Goal: Download file/media

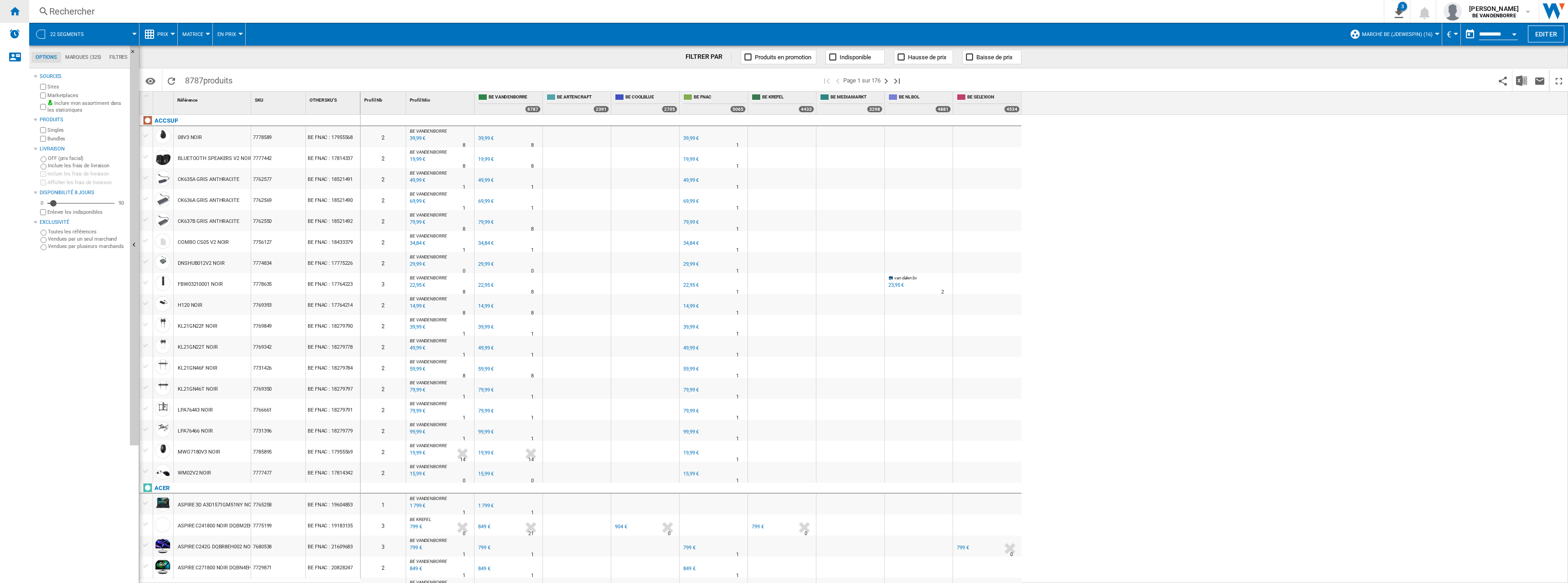
click at [22, 13] on div "Accueil" at bounding box center [15, 11] width 29 height 23
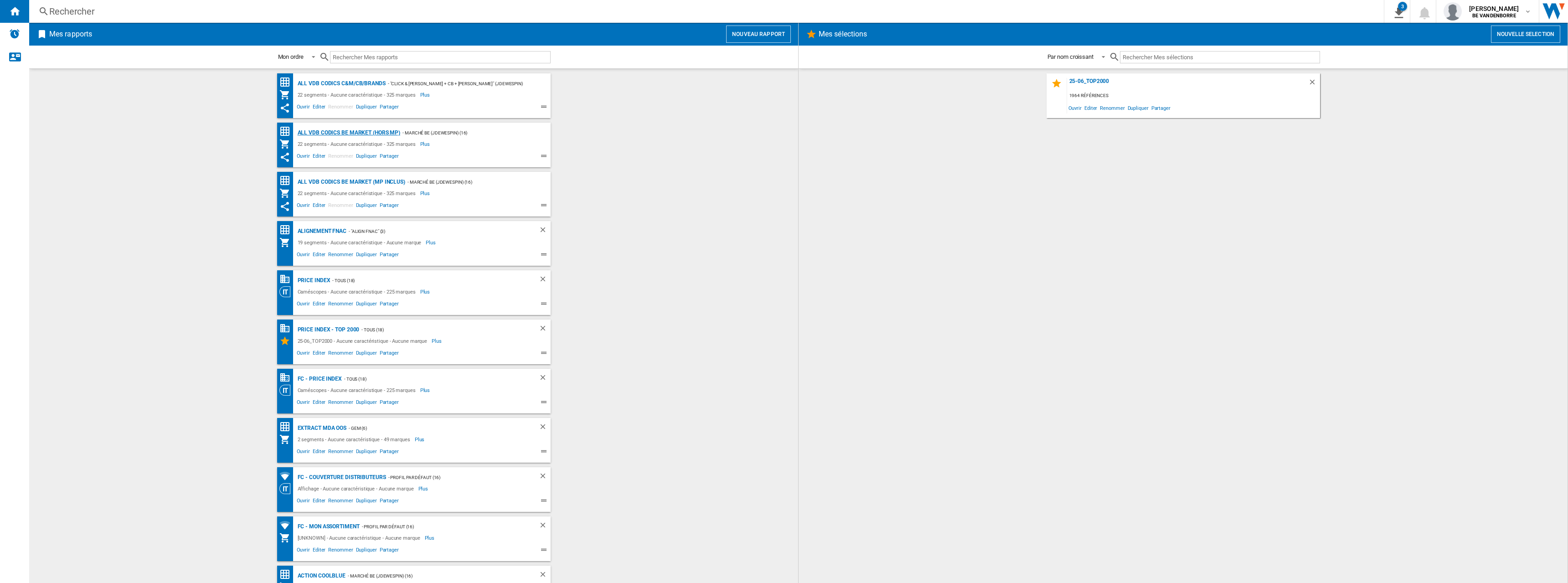
click at [376, 133] on div "ALL VDB CODICS BE MARKET (hors MP)" at bounding box center [348, 133] width 105 height 12
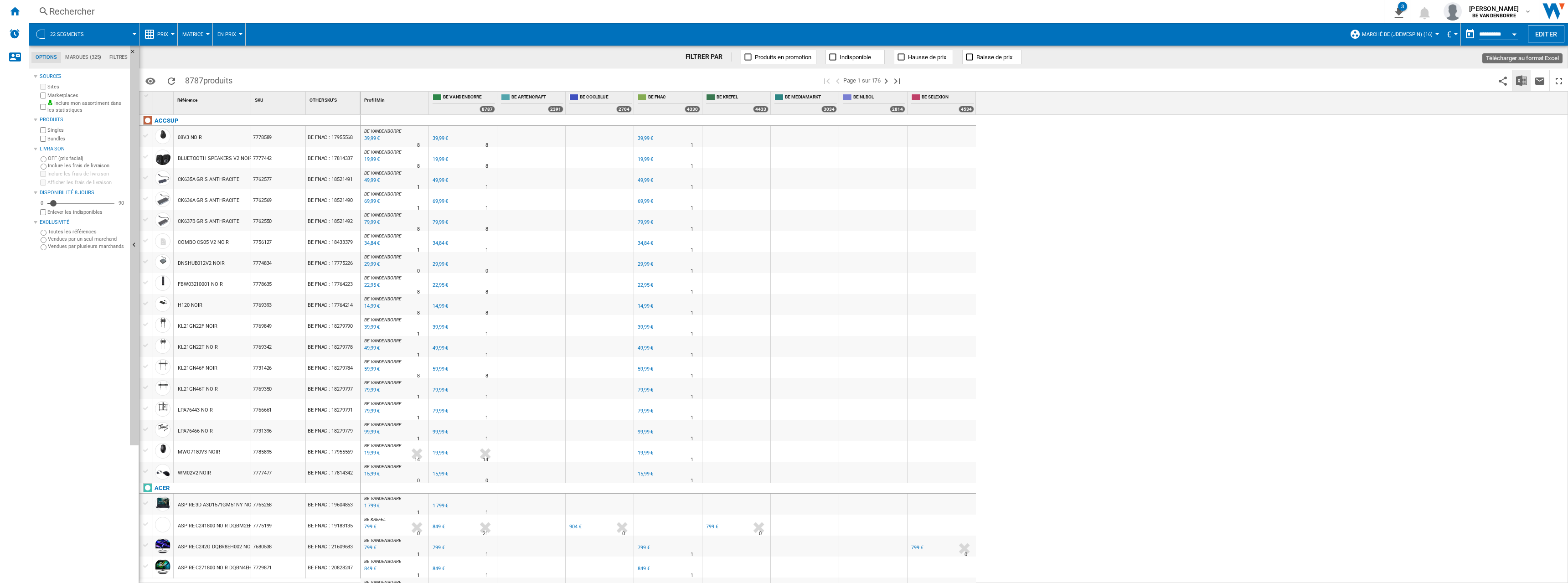
click at [1524, 83] on img "Télécharger au format Excel" at bounding box center [1521, 80] width 11 height 11
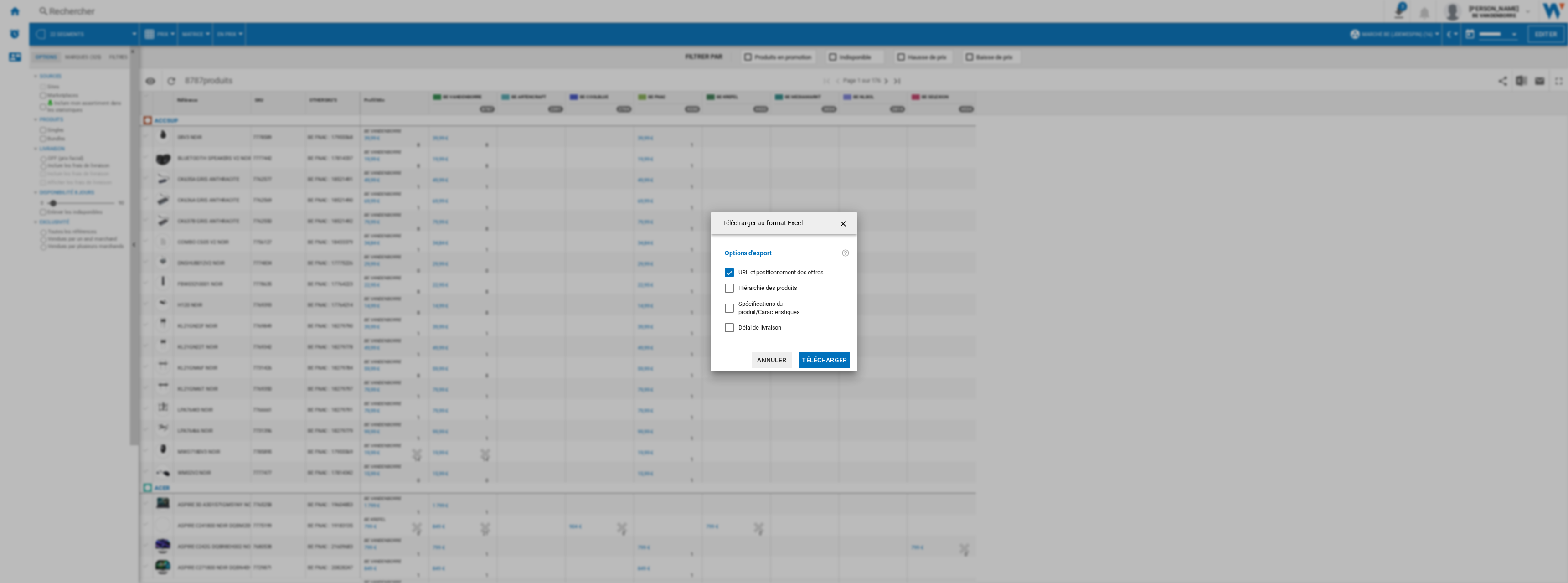
click at [771, 276] on span "URL et positionnement des offres" at bounding box center [781, 272] width 85 height 7
click at [827, 357] on button "Télécharger" at bounding box center [825, 360] width 51 height 17
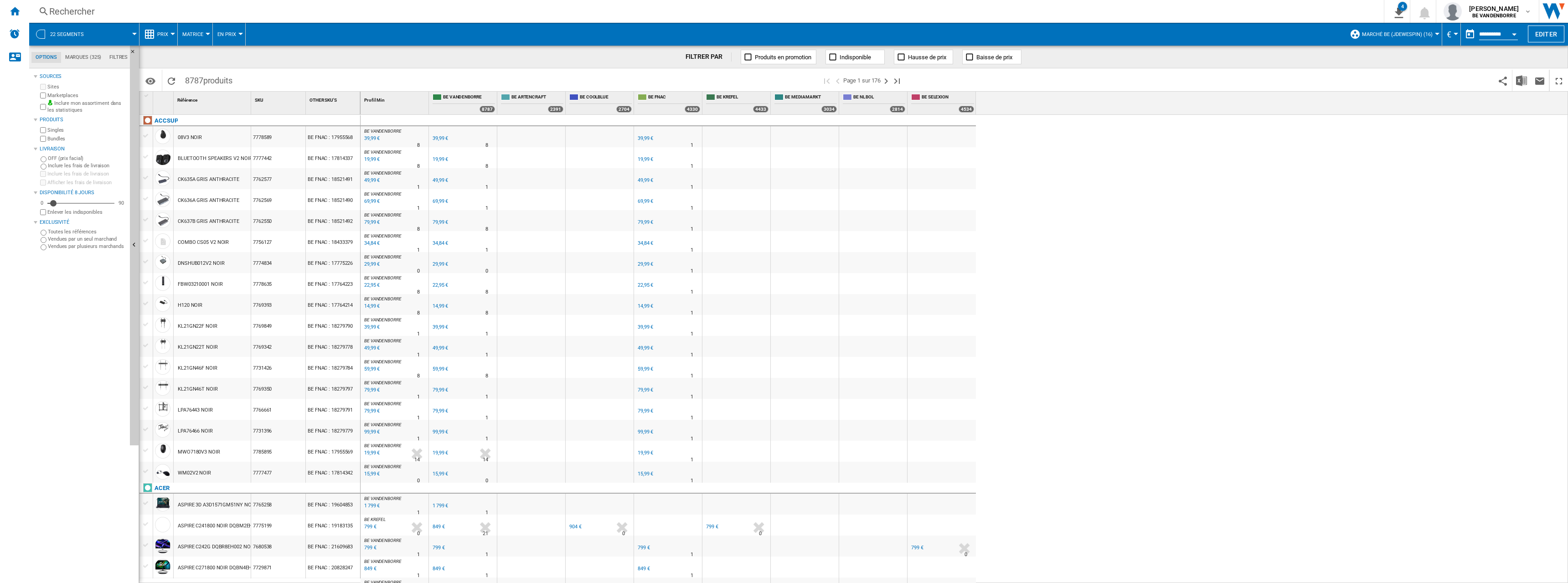
click at [842, 240] on div at bounding box center [873, 241] width 68 height 21
